Goal: Transaction & Acquisition: Book appointment/travel/reservation

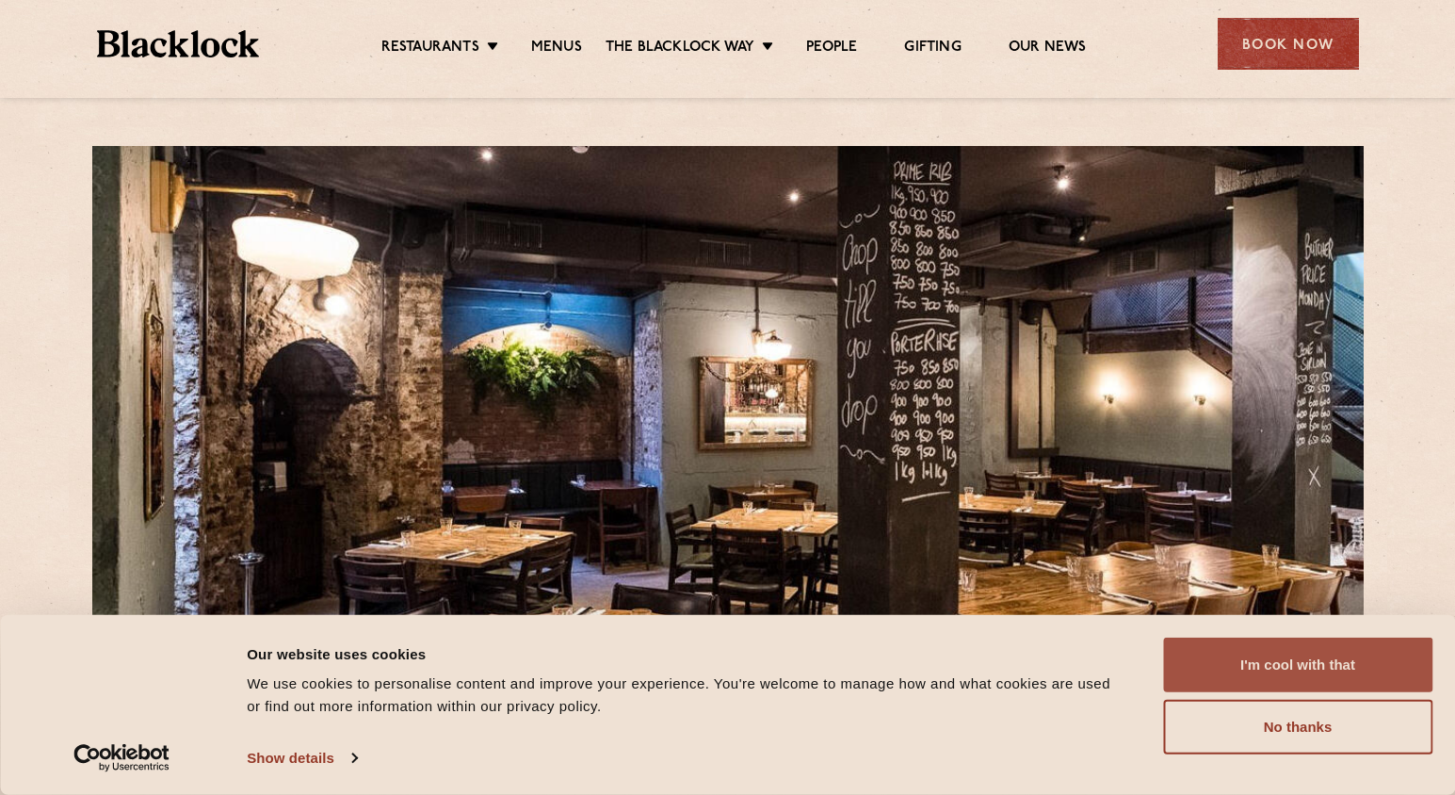
click at [1325, 671] on button "I'm cool with that" at bounding box center [1297, 664] width 269 height 55
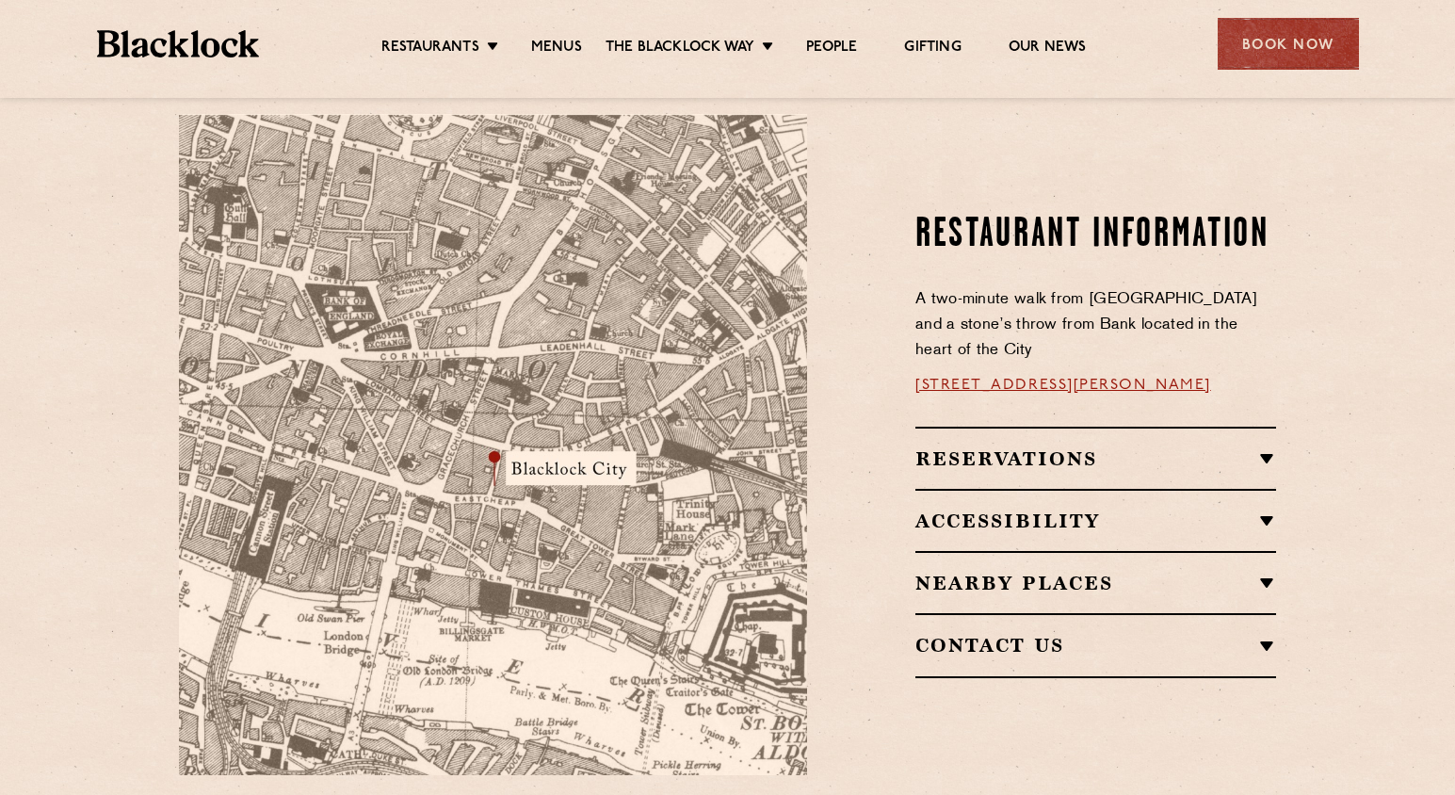
scroll to position [1032, 0]
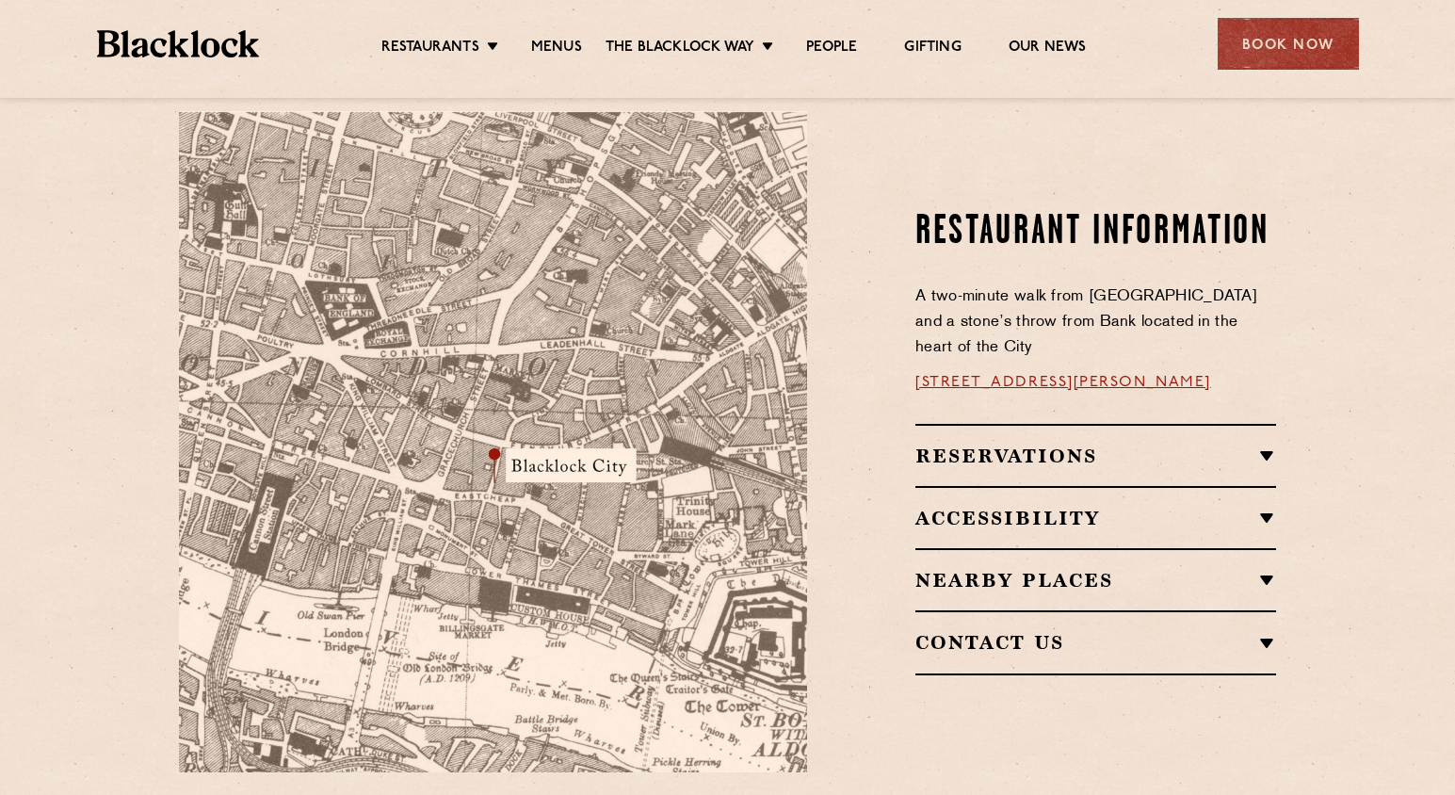
click at [1263, 444] on h2 "Reservations" at bounding box center [1095, 455] width 361 height 23
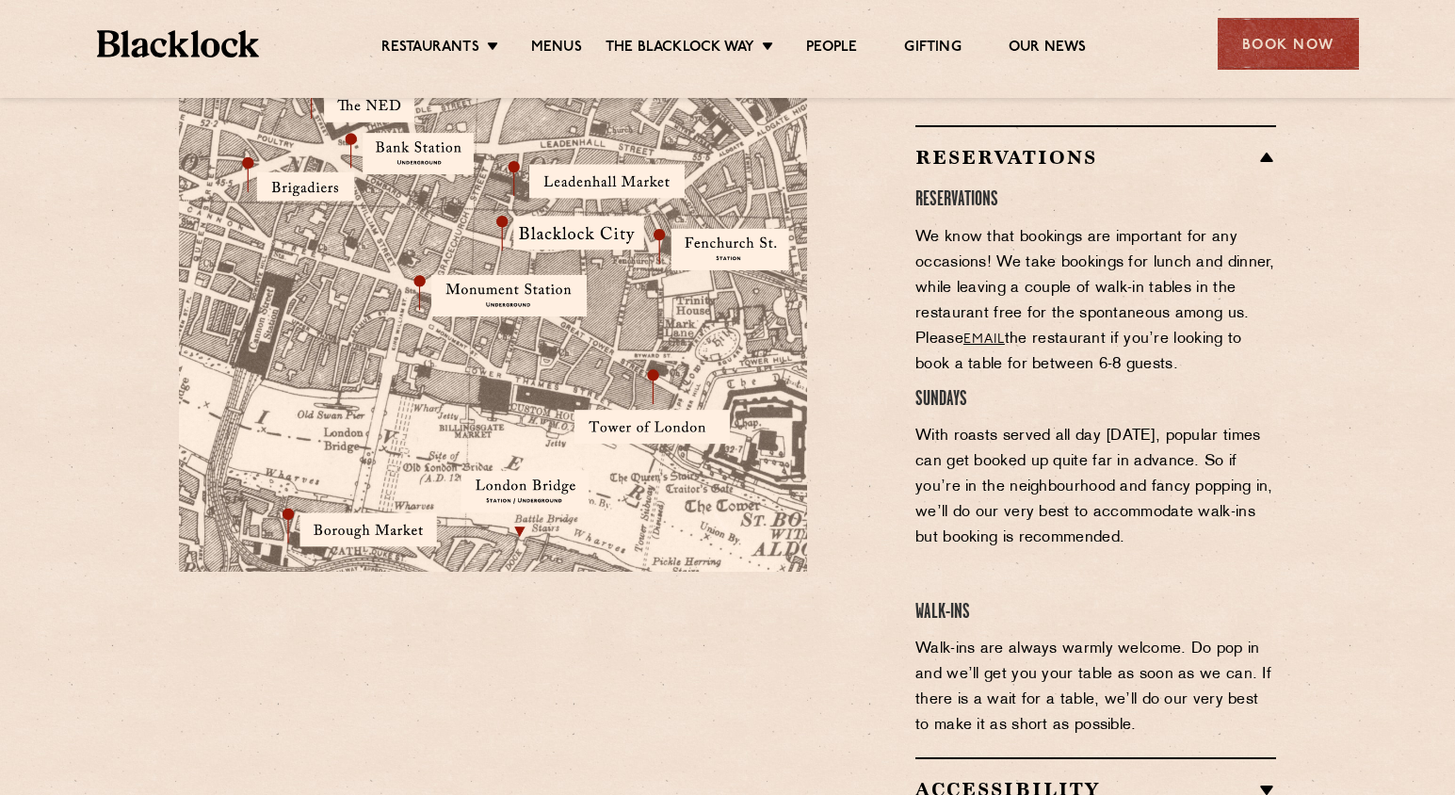
scroll to position [1230, 0]
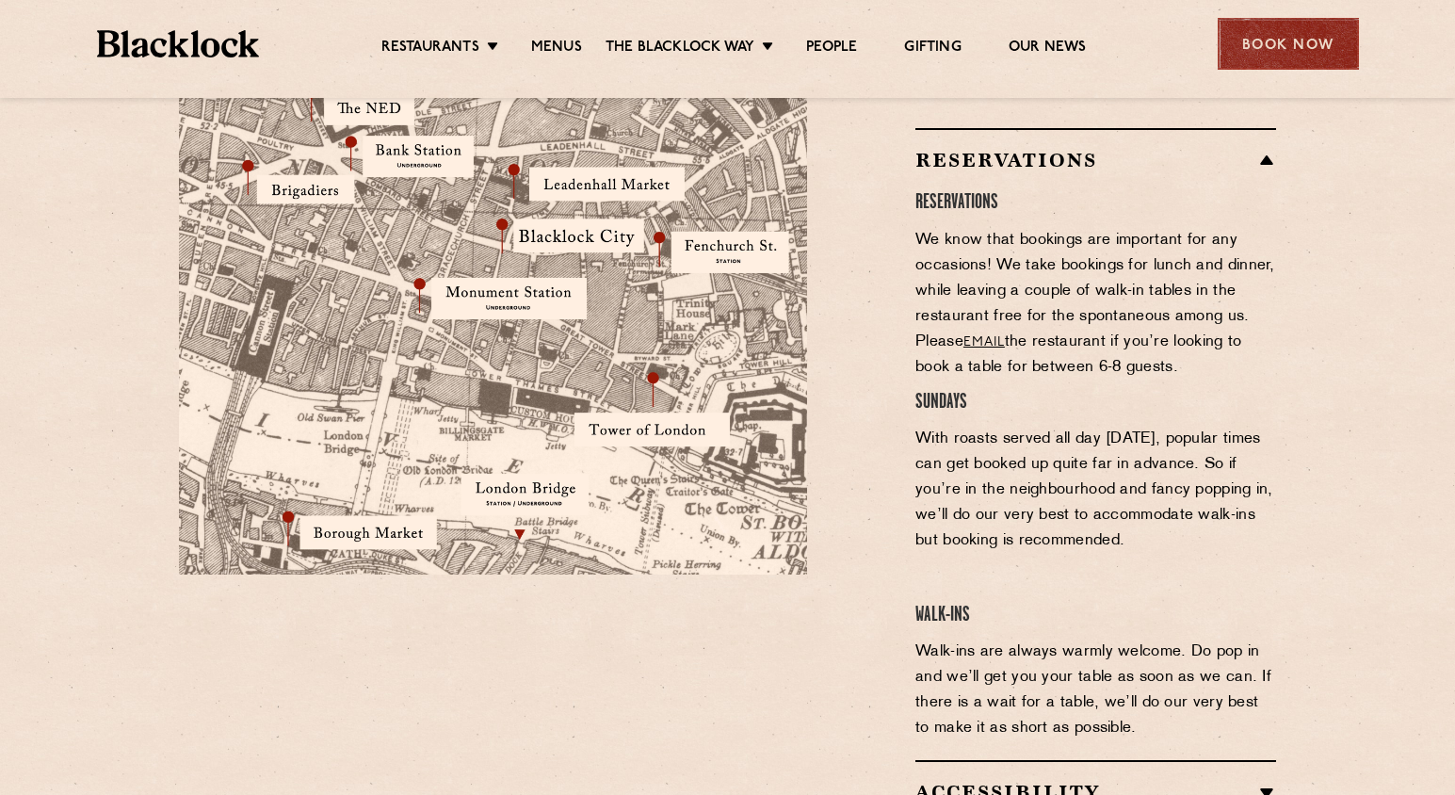
click at [1247, 50] on div "Book Now" at bounding box center [1287, 44] width 141 height 52
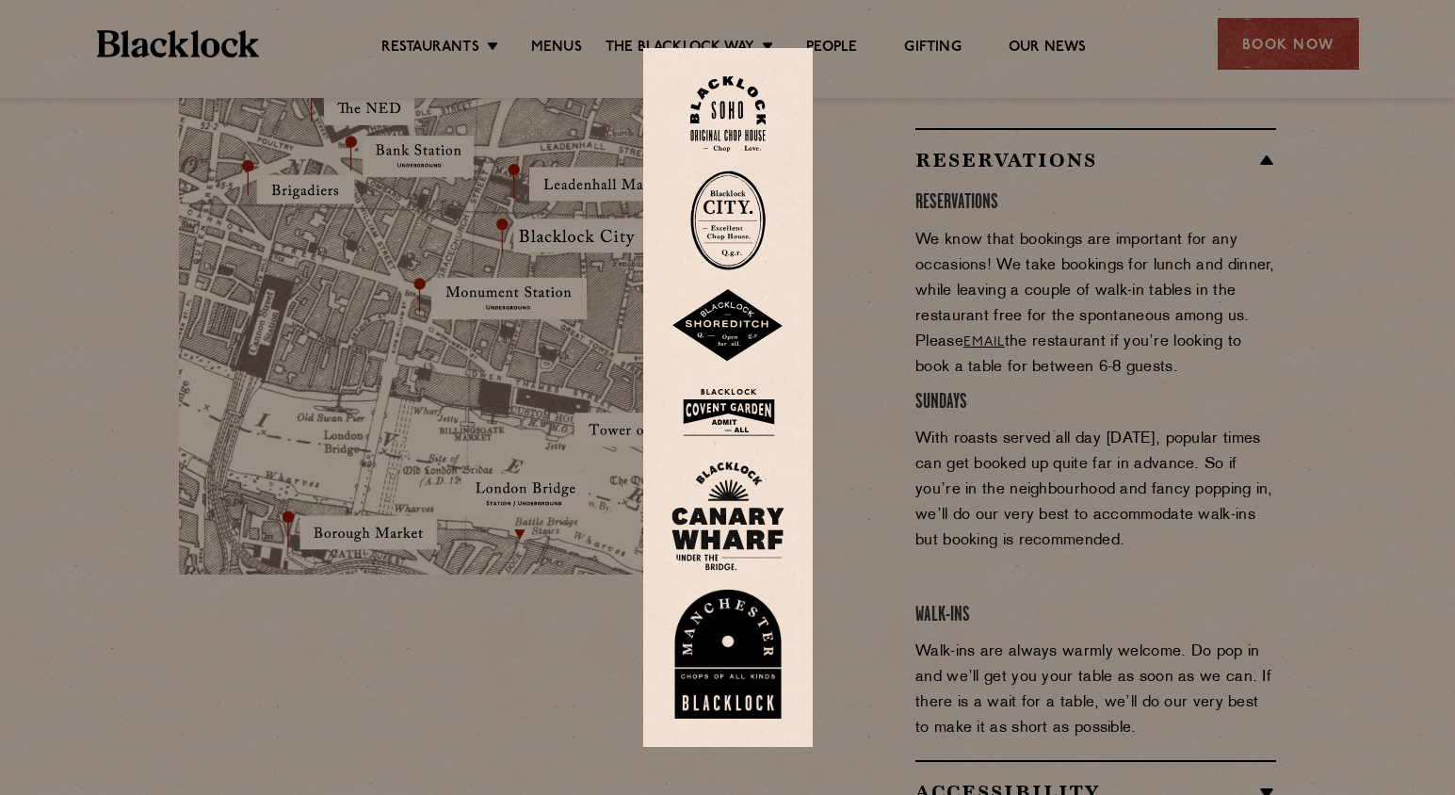
click at [743, 231] on img at bounding box center [727, 220] width 75 height 100
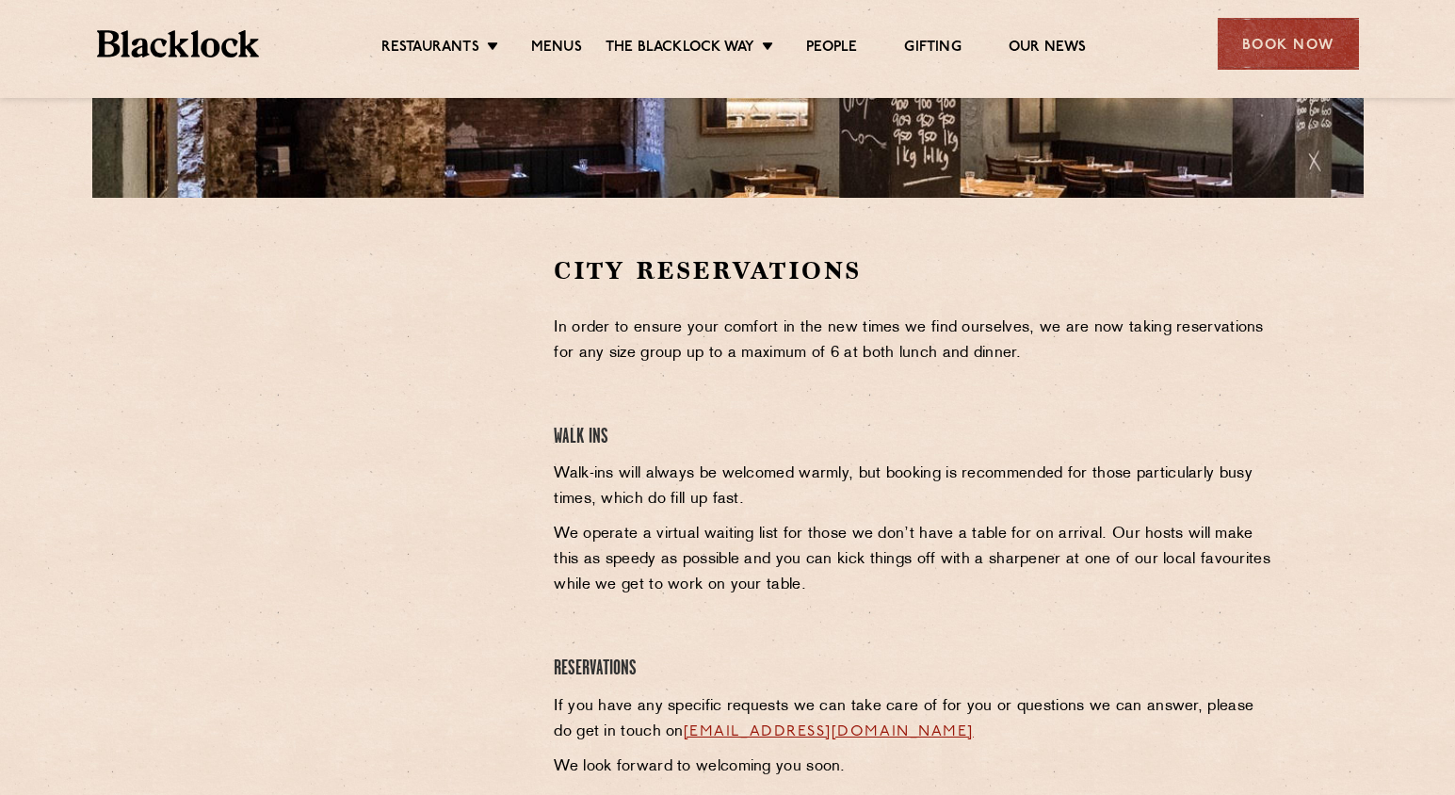
scroll to position [481, 0]
